Goal: Information Seeking & Learning: Check status

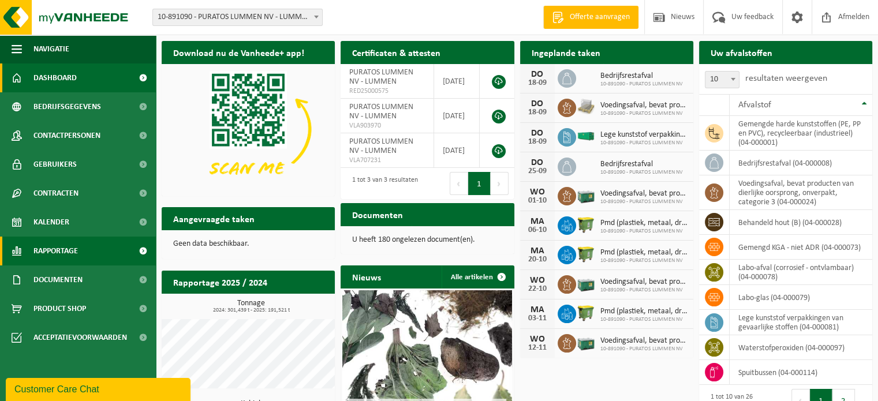
click at [84, 246] on link "Rapportage" at bounding box center [78, 251] width 156 height 29
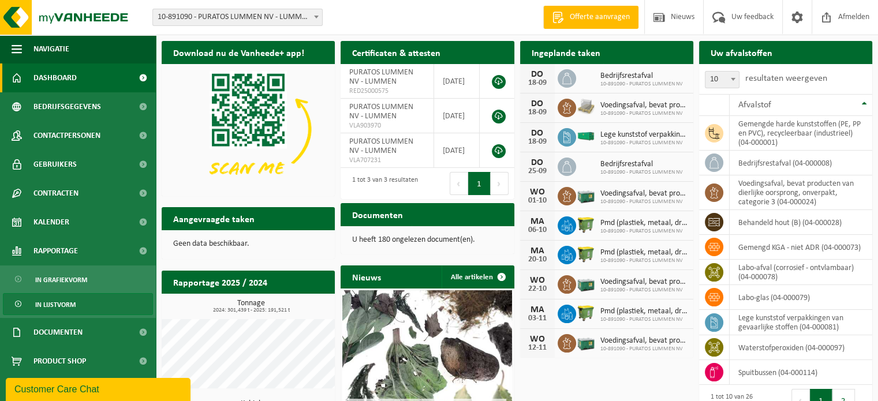
scroll to position [3, 0]
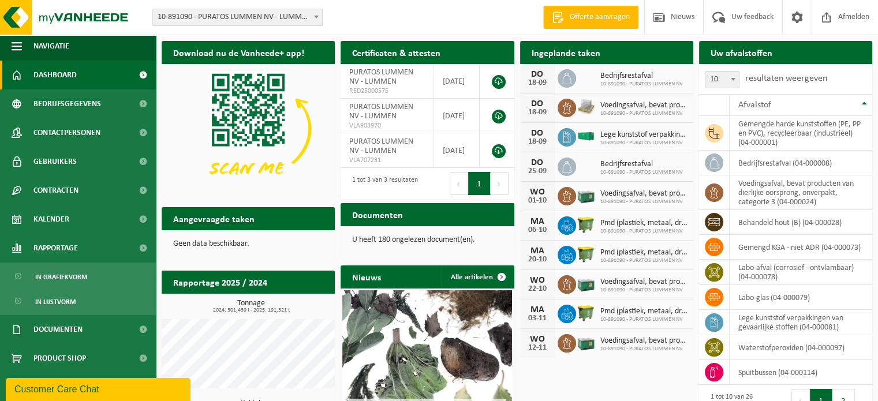
drag, startPoint x: 72, startPoint y: 301, endPoint x: 175, endPoint y: 237, distance: 121.0
click at [72, 301] on span "In lijstvorm" at bounding box center [55, 302] width 40 height 22
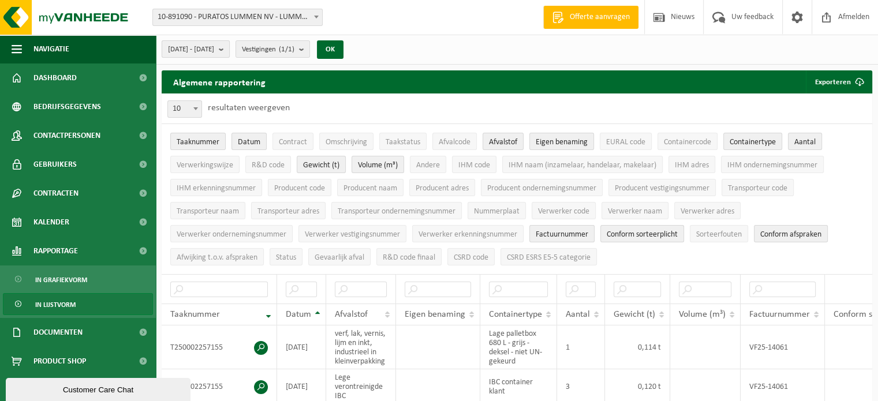
click at [229, 48] on b "submit" at bounding box center [224, 49] width 10 height 16
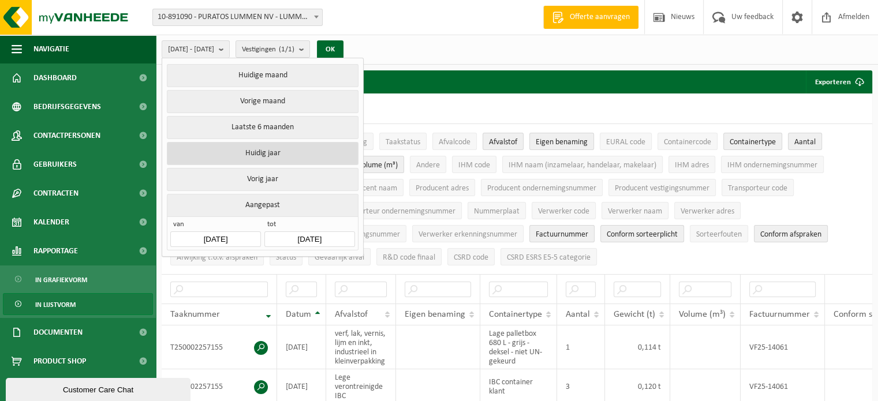
click at [276, 149] on button "Huidig jaar" at bounding box center [262, 153] width 191 height 23
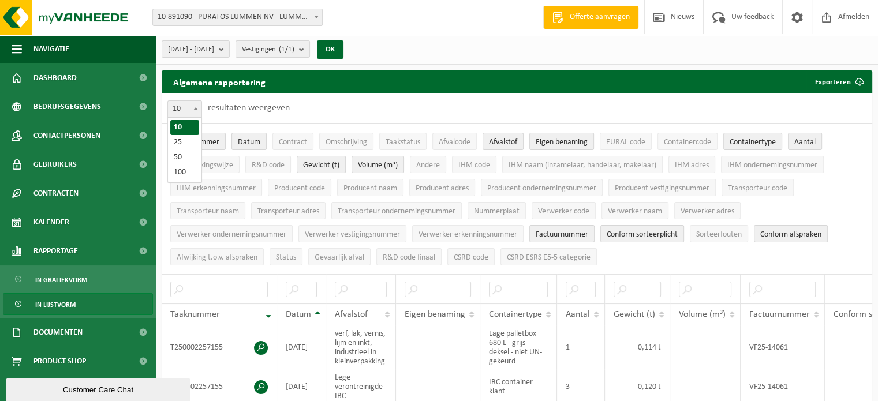
click at [196, 106] on span at bounding box center [196, 108] width 12 height 15
click at [197, 106] on span at bounding box center [196, 108] width 12 height 15
click at [309, 48] on b "submit" at bounding box center [304, 49] width 10 height 16
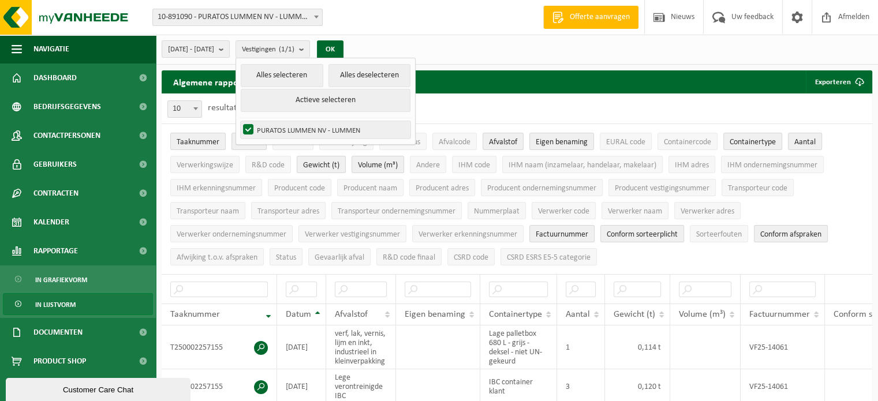
click at [346, 126] on label "PURATOS LUMMEN NV - LUMMEN" at bounding box center [326, 129] width 170 height 17
click at [239, 121] on input "PURATOS LUMMEN NV - LUMMEN" at bounding box center [238, 121] width 1 height 1
checkbox input "false"
drag, startPoint x: 213, startPoint y: 114, endPoint x: 253, endPoint y: 121, distance: 40.3
click at [215, 114] on div "10 25 50 100 10 resultaten weergeven" at bounding box center [229, 108] width 134 height 30
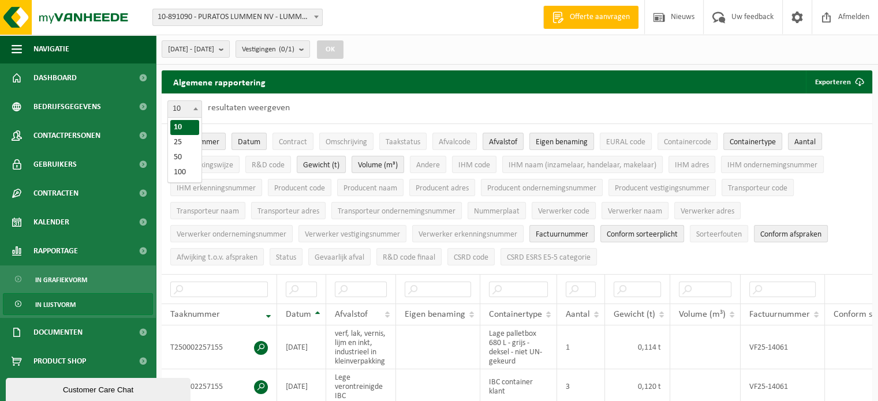
click at [198, 108] on span at bounding box center [196, 108] width 12 height 15
select select "100"
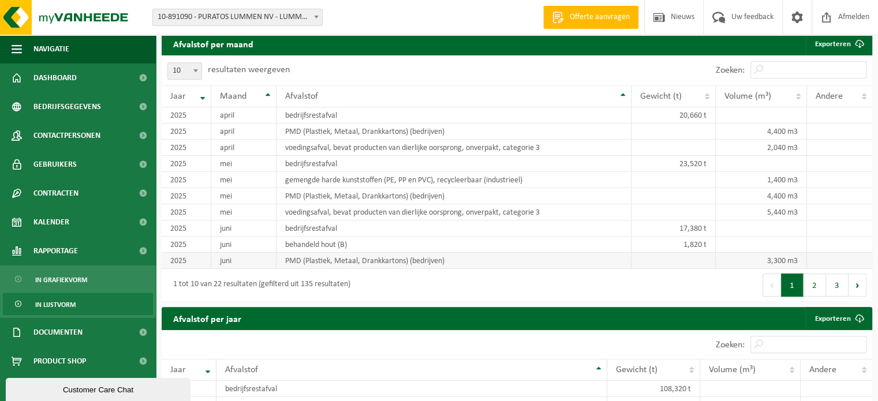
scroll to position [519, 0]
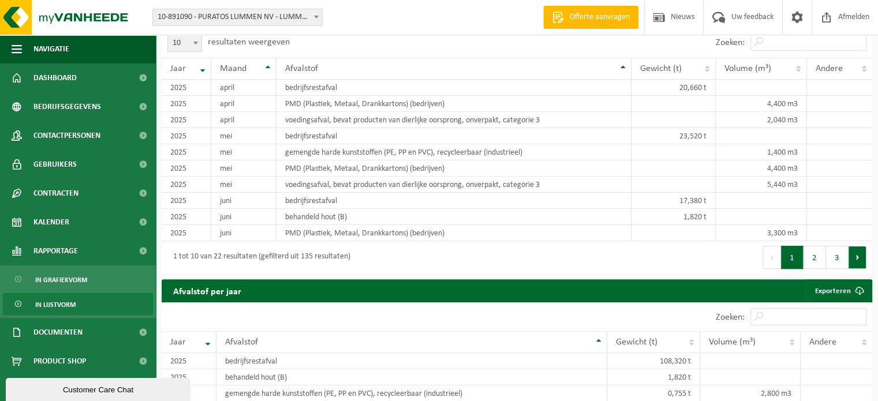
click at [856, 263] on button "Volgende" at bounding box center [857, 257] width 18 height 23
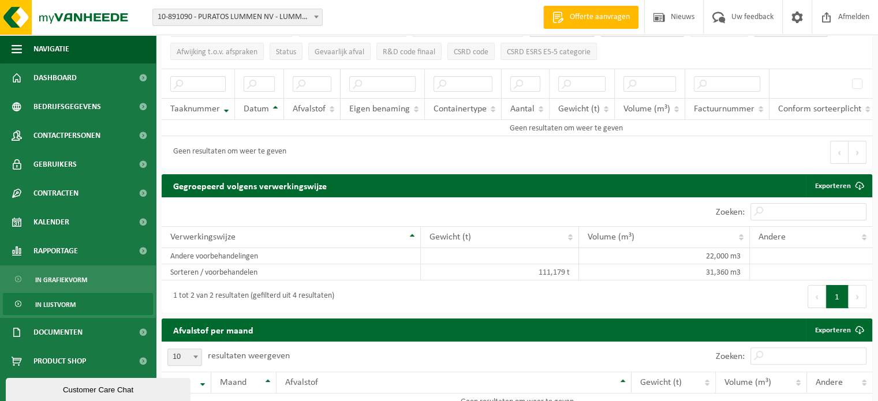
scroll to position [185, 0]
